Goal: Task Accomplishment & Management: Use online tool/utility

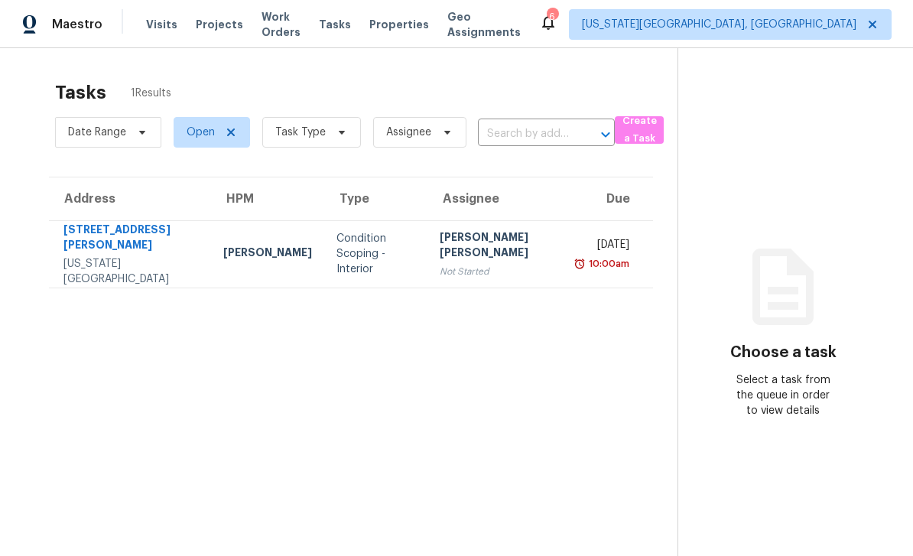
click at [285, 29] on span "Work Orders" at bounding box center [280, 24] width 39 height 31
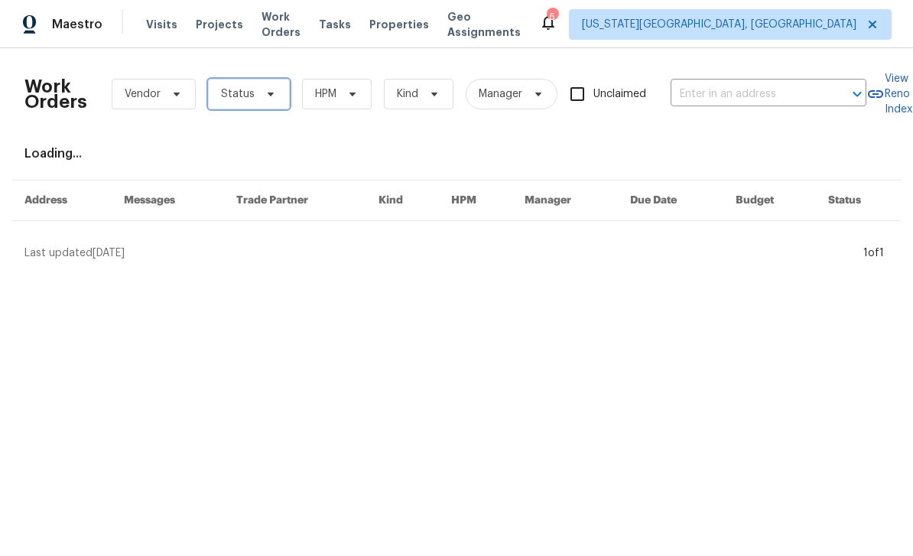
click at [277, 103] on span "Status" at bounding box center [249, 94] width 82 height 31
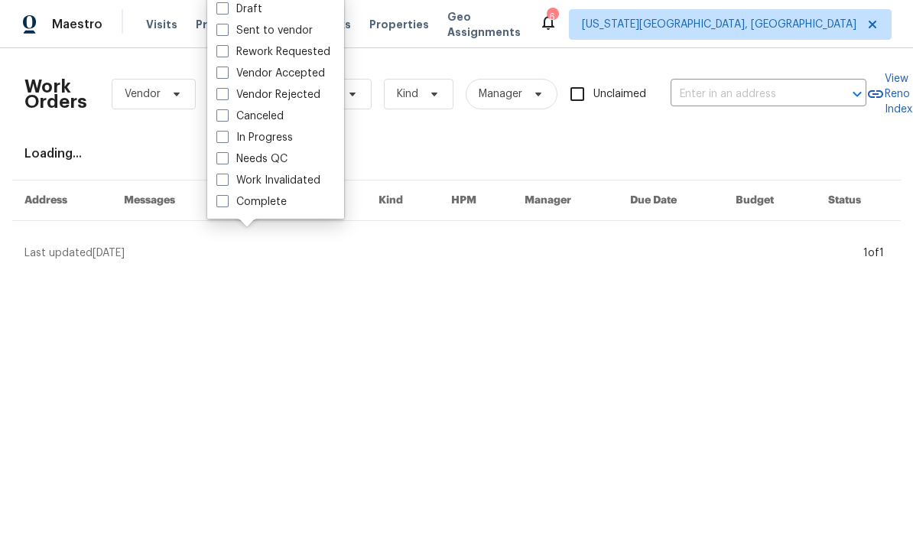
click at [219, 144] on label "In Progress" at bounding box center [254, 137] width 76 height 15
click at [219, 140] on input "In Progress" at bounding box center [221, 135] width 10 height 10
checkbox input "true"
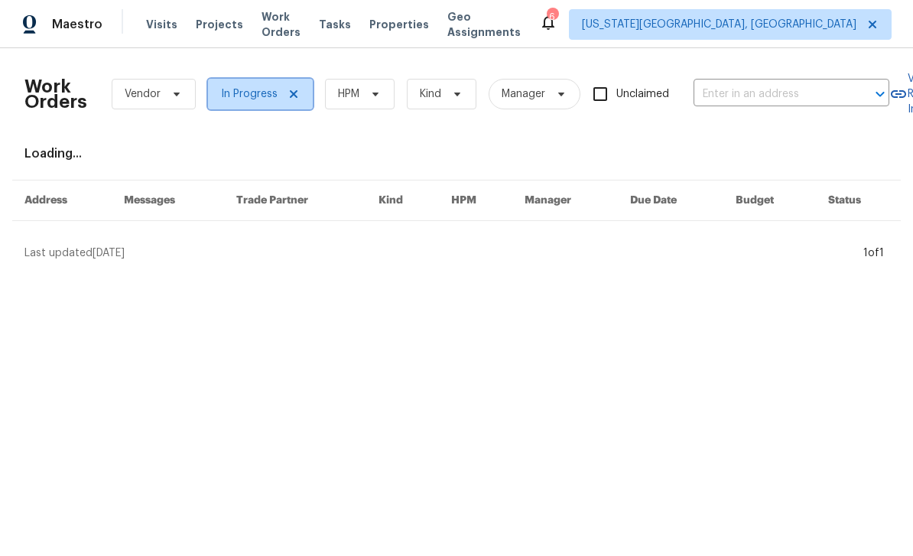
click at [293, 96] on icon at bounding box center [293, 94] width 12 height 12
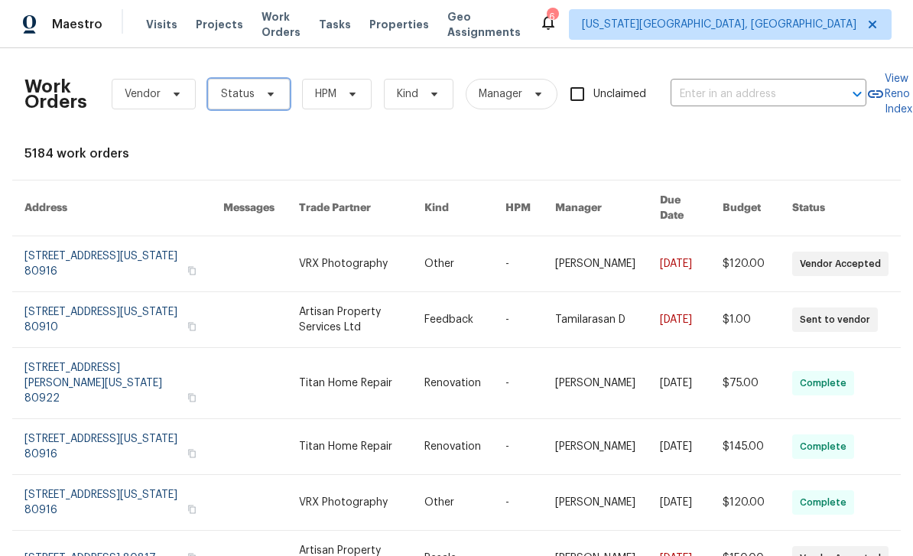
click at [271, 98] on icon at bounding box center [270, 94] width 12 height 12
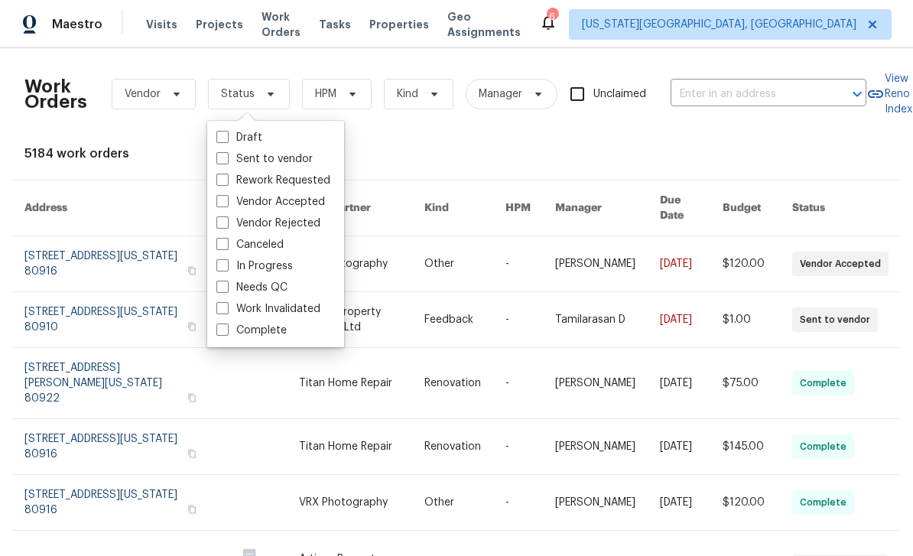
click at [222, 294] on label "Needs QC" at bounding box center [251, 287] width 71 height 15
click at [222, 290] on input "Needs QC" at bounding box center [221, 285] width 10 height 10
checkbox input "true"
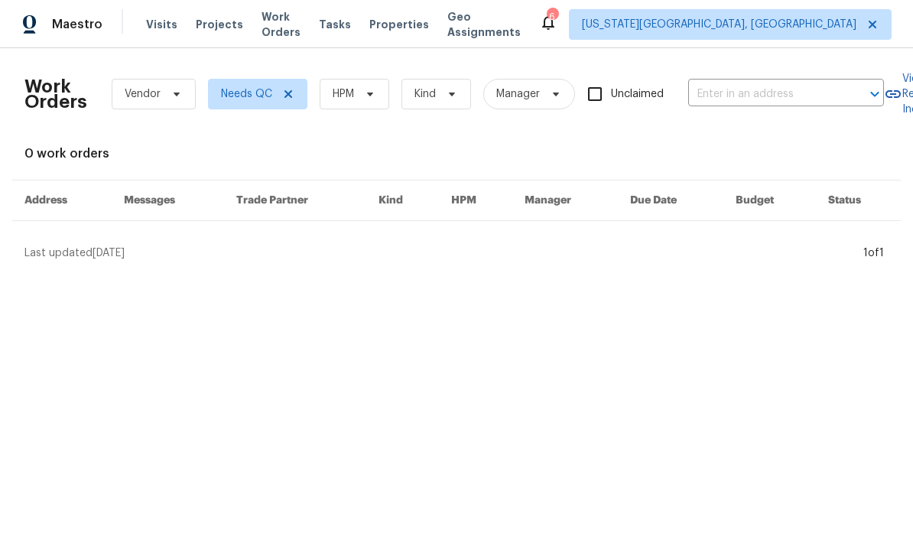
click at [214, 28] on span "Projects" at bounding box center [219, 24] width 47 height 15
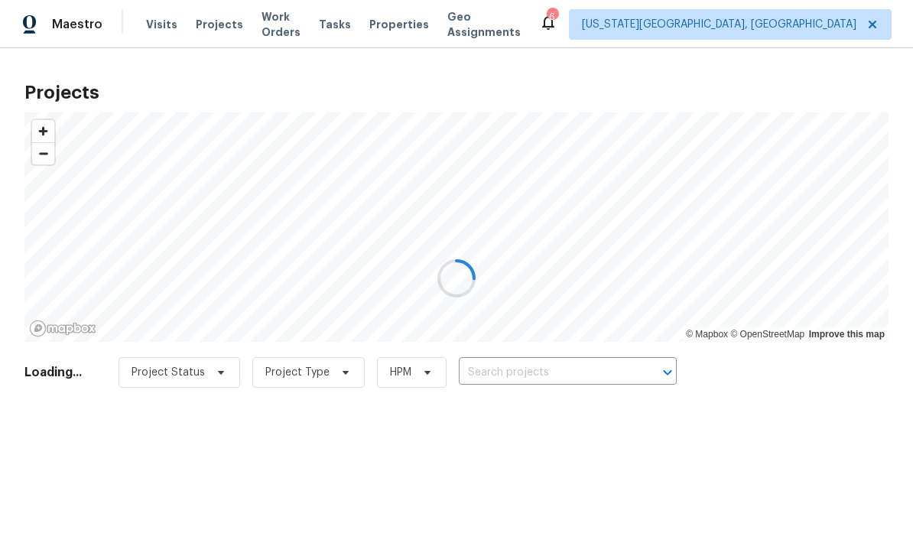
click at [398, 24] on div at bounding box center [456, 278] width 913 height 556
click at [411, 21] on div at bounding box center [456, 278] width 913 height 556
